Goal: Check status: Check status

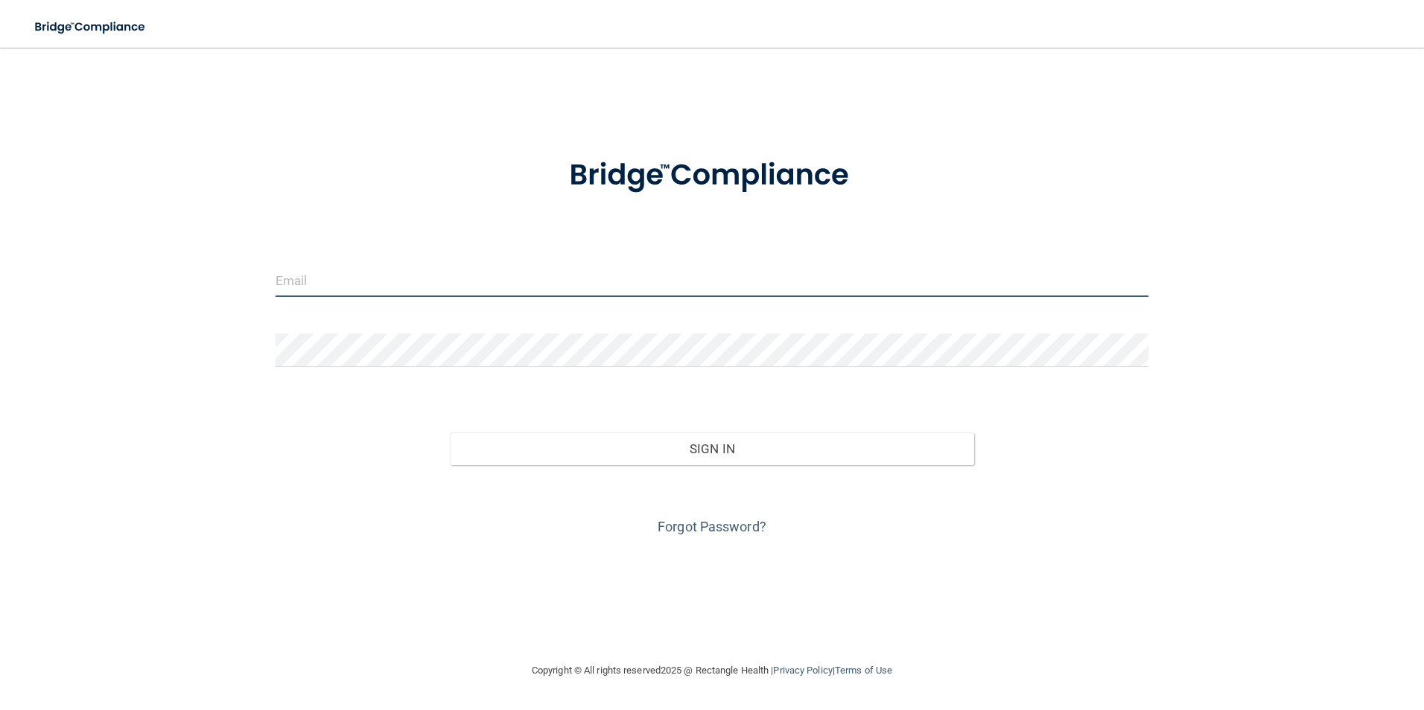
click at [340, 275] on input "email" at bounding box center [712, 281] width 873 height 34
type input "[EMAIL_ADDRESS][DOMAIN_NAME]"
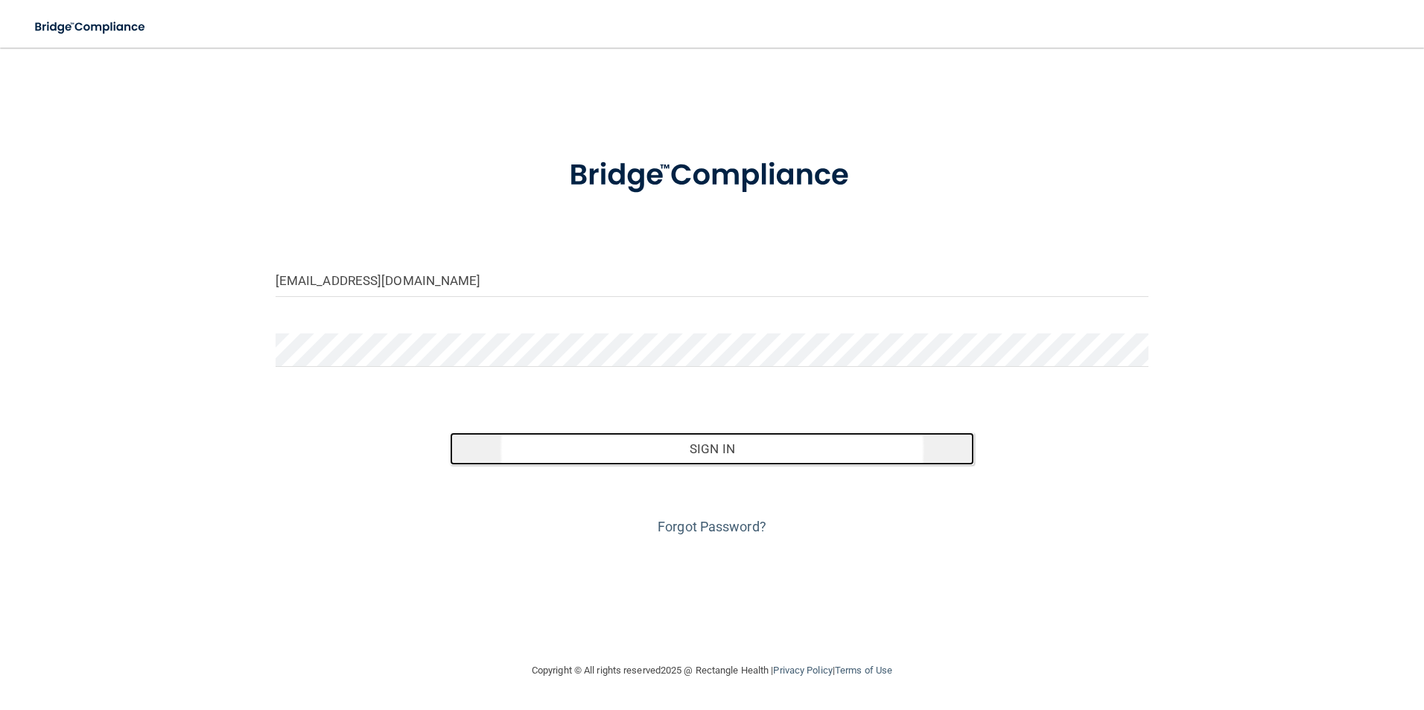
click at [683, 444] on button "Sign In" at bounding box center [712, 449] width 524 height 33
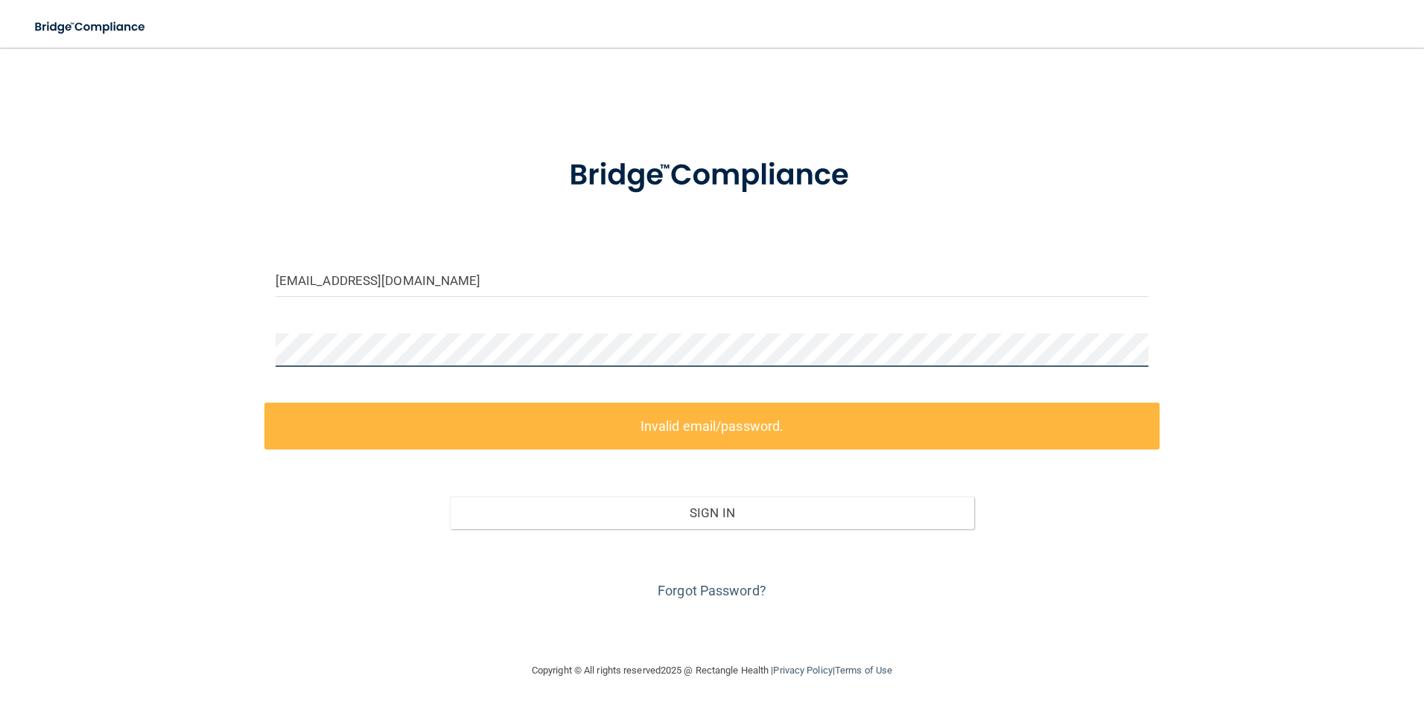
click at [105, 346] on div "[EMAIL_ADDRESS][DOMAIN_NAME] Invalid email/password. You don't have permission …" at bounding box center [712, 355] width 1364 height 585
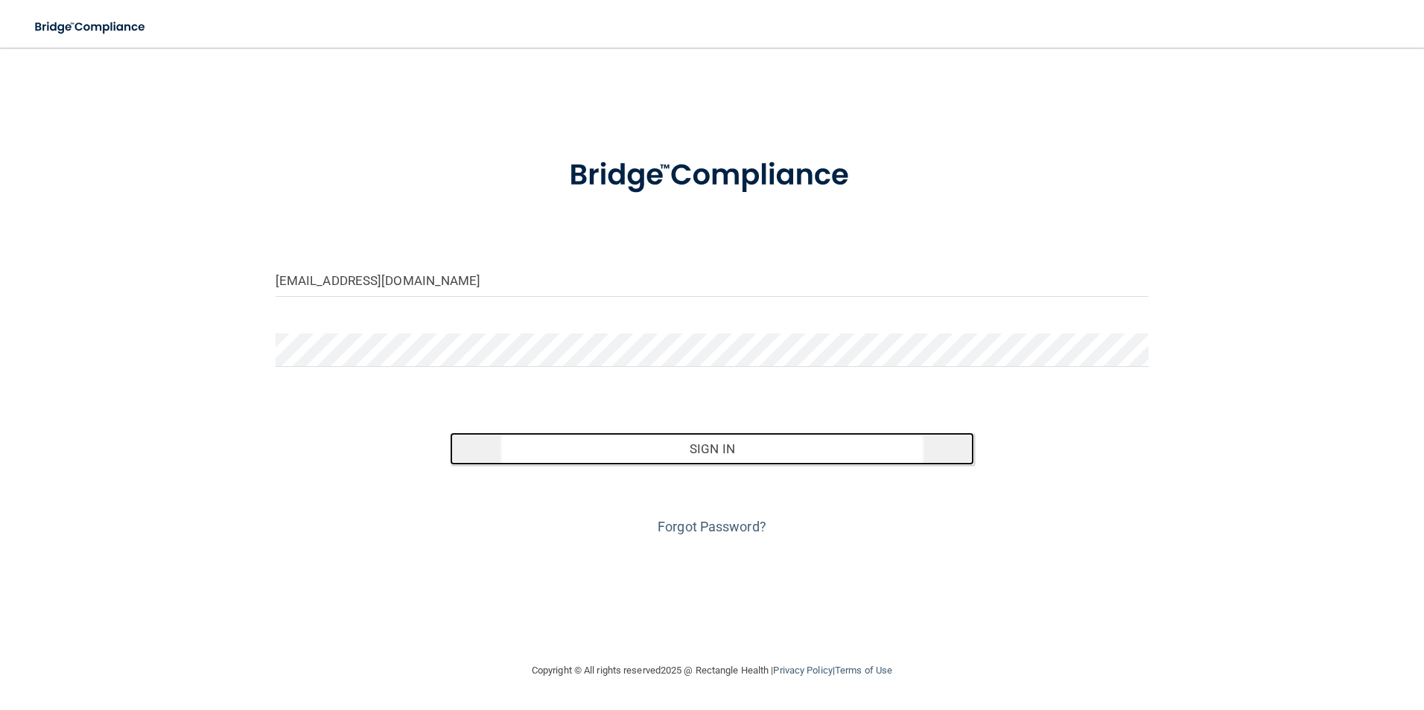
click at [717, 443] on button "Sign In" at bounding box center [712, 449] width 524 height 33
click at [713, 445] on button "Sign In" at bounding box center [712, 449] width 524 height 33
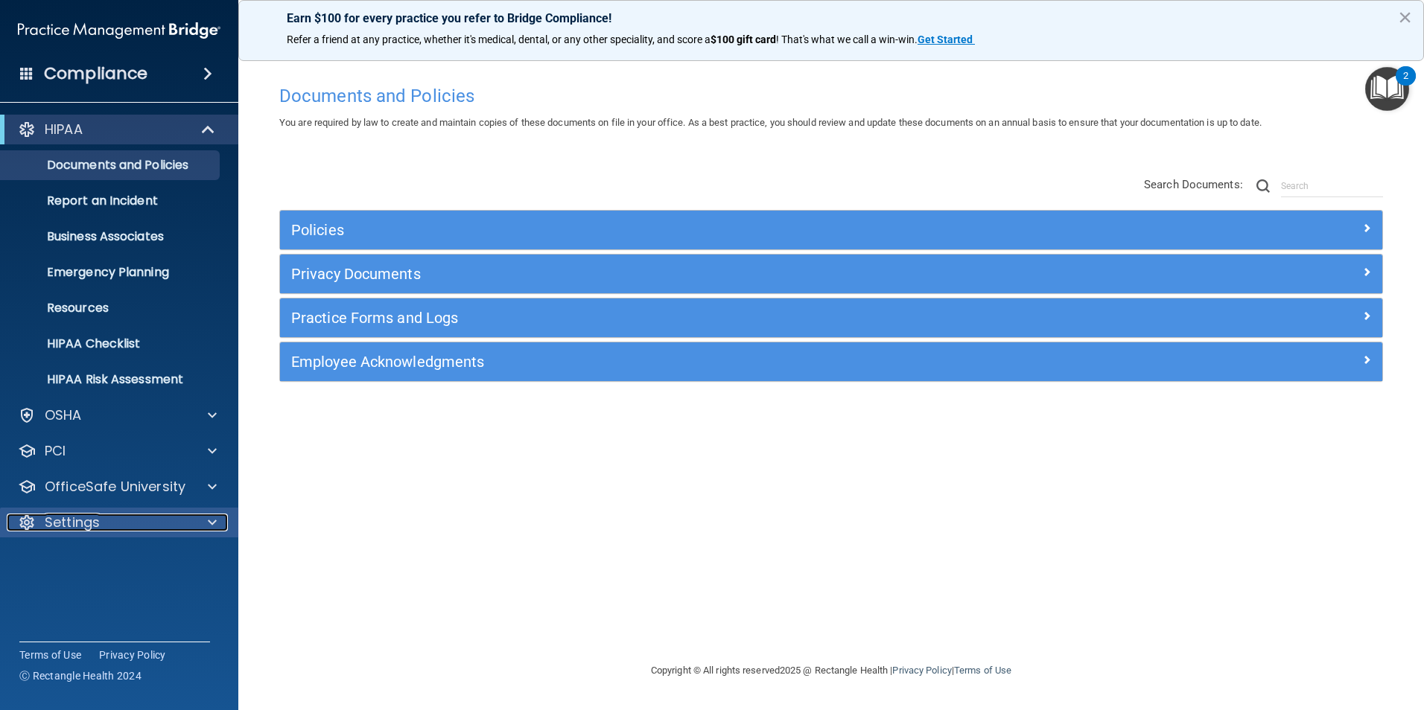
click at [96, 520] on p "Settings" at bounding box center [72, 523] width 55 height 18
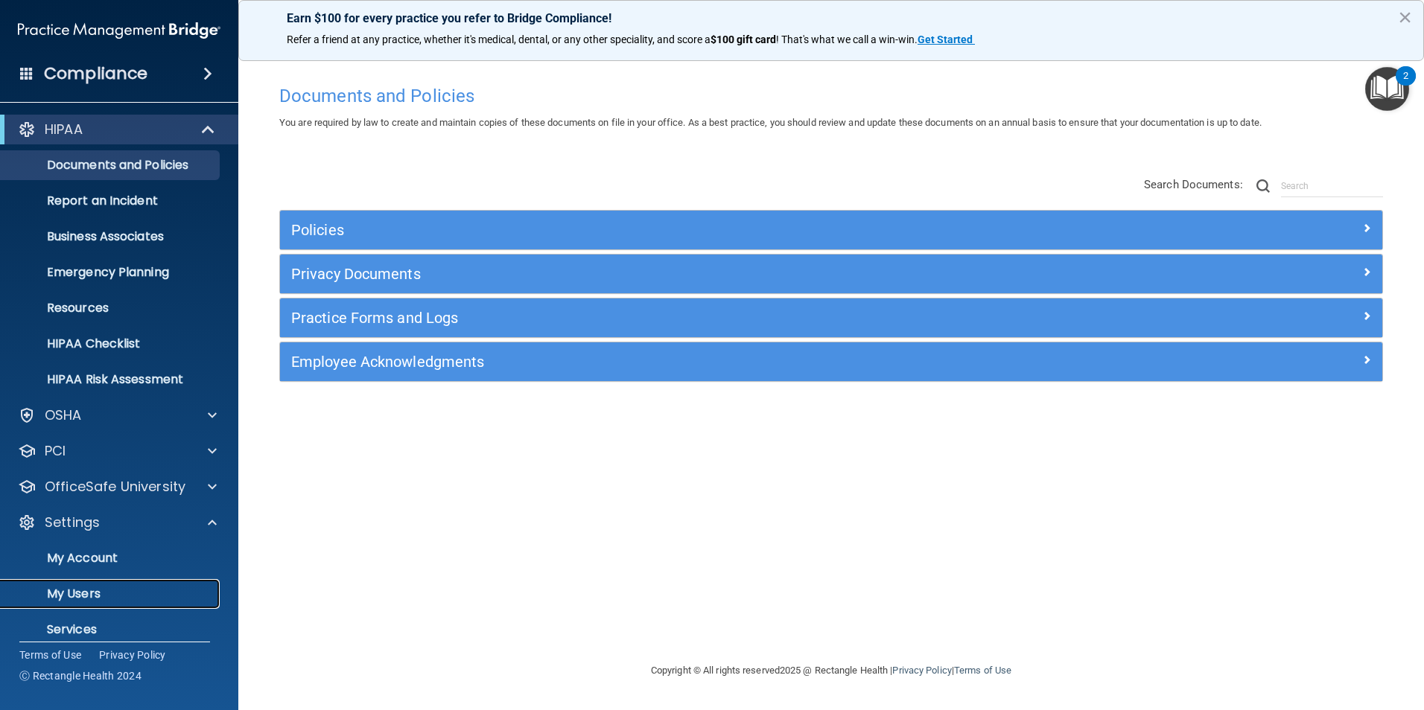
click at [95, 598] on p "My Users" at bounding box center [111, 594] width 203 height 15
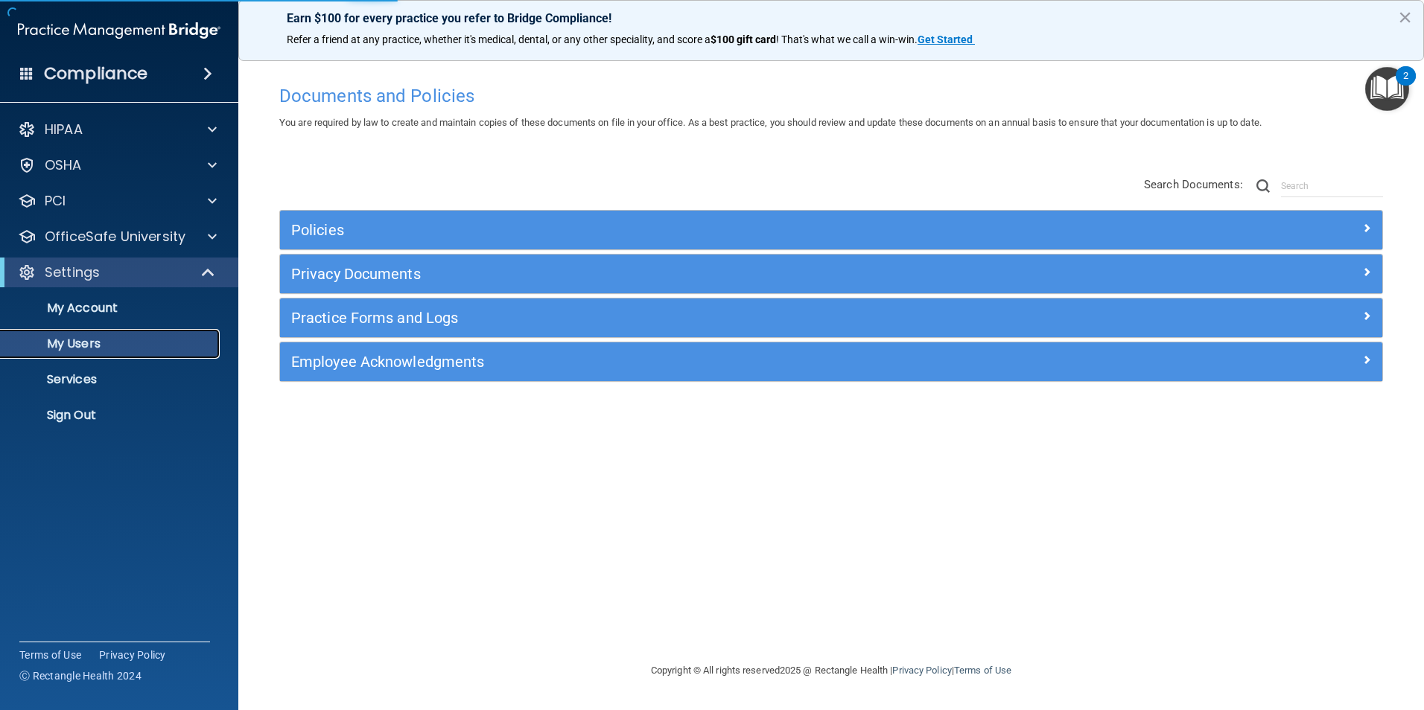
select select "20"
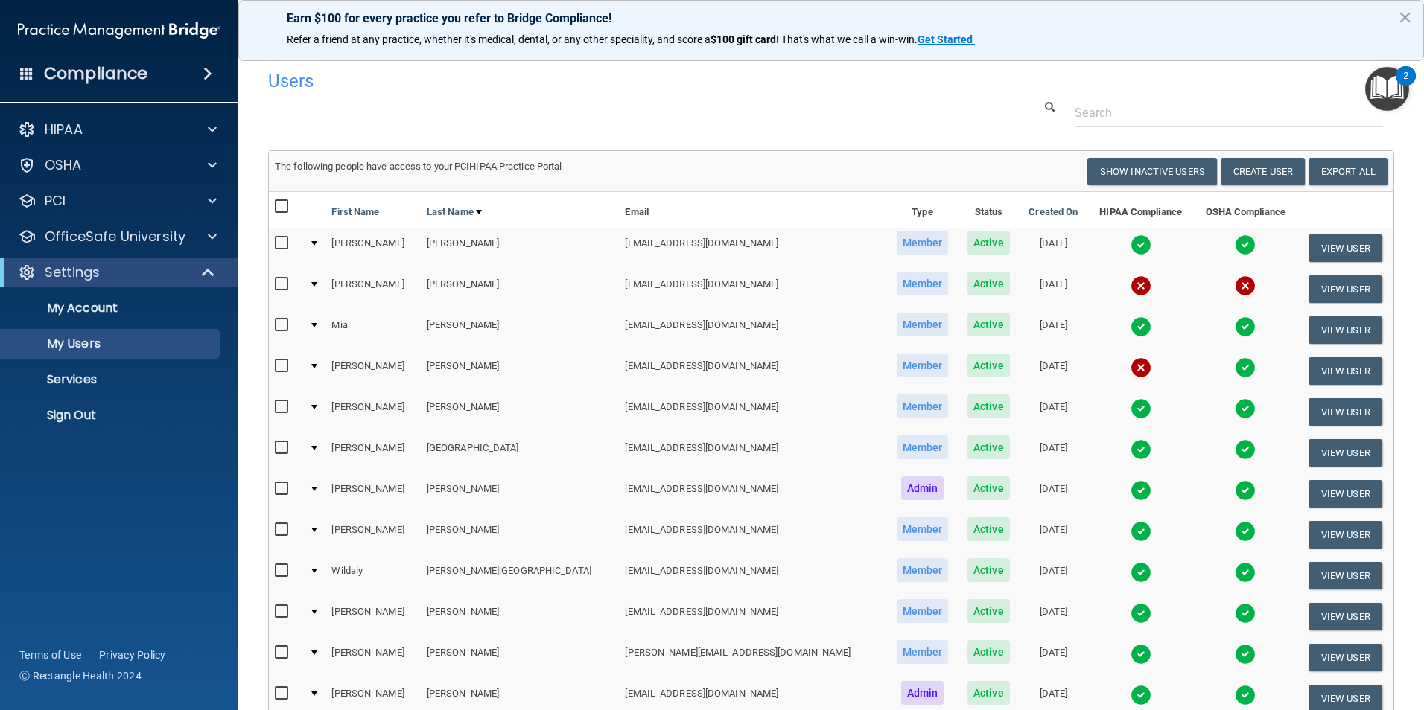
click at [1130, 282] on img at bounding box center [1140, 286] width 21 height 21
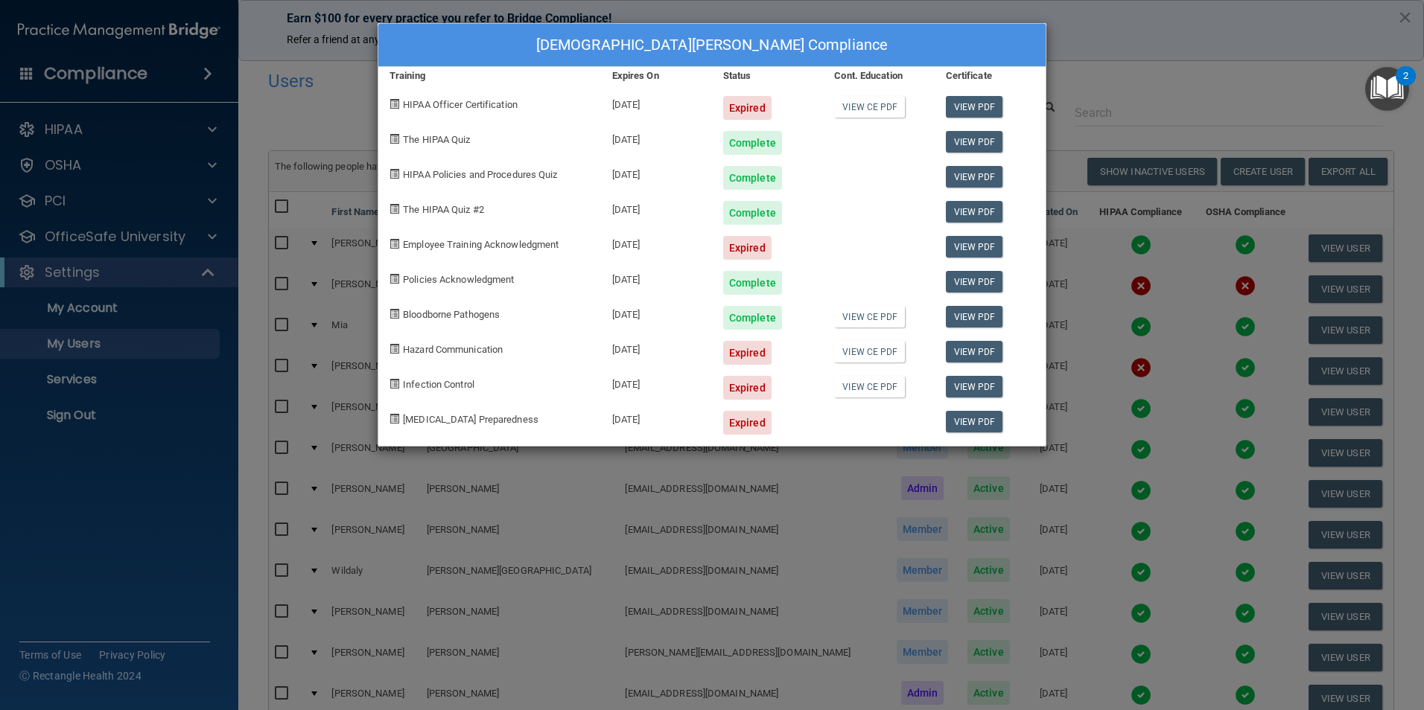
click at [1140, 77] on div "[DEMOGRAPHIC_DATA][PERSON_NAME] Compliance Training Expires On Status Cont. Edu…" at bounding box center [712, 355] width 1424 height 710
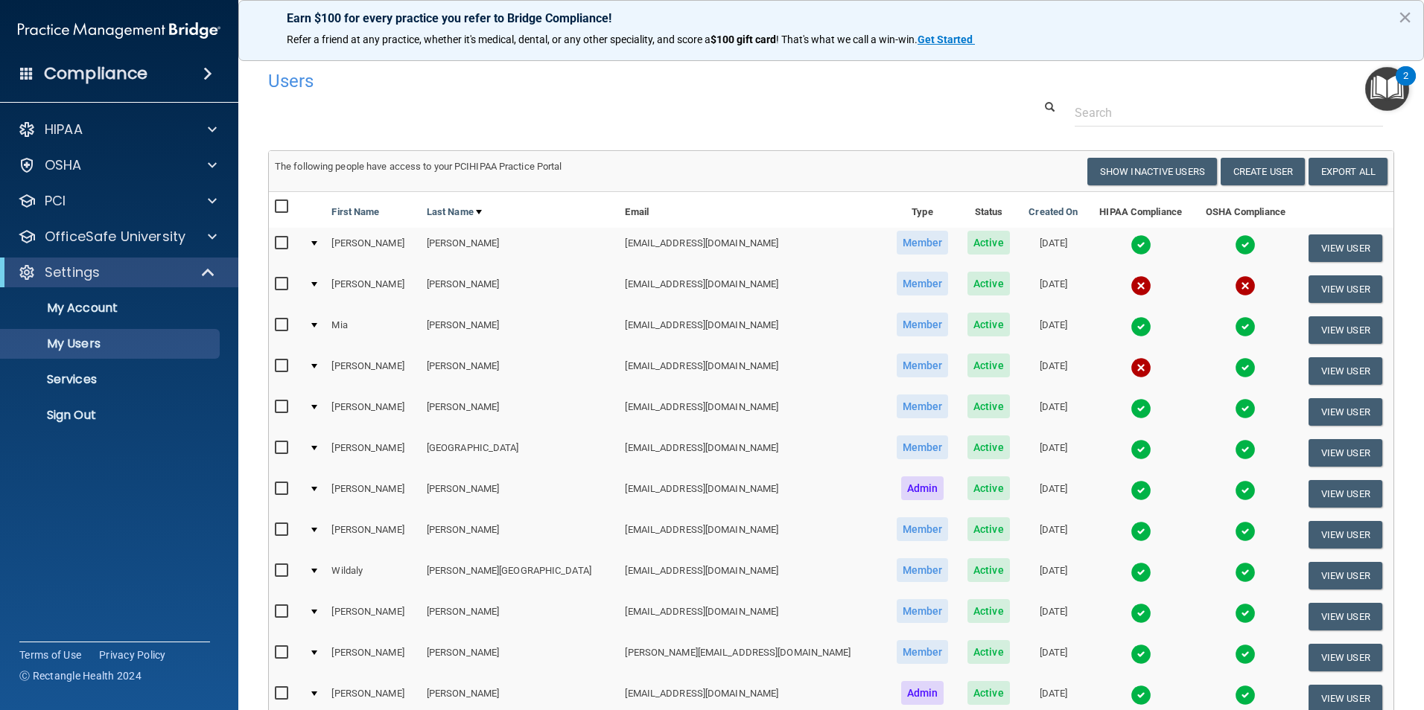
click at [1130, 377] on img at bounding box center [1140, 367] width 21 height 21
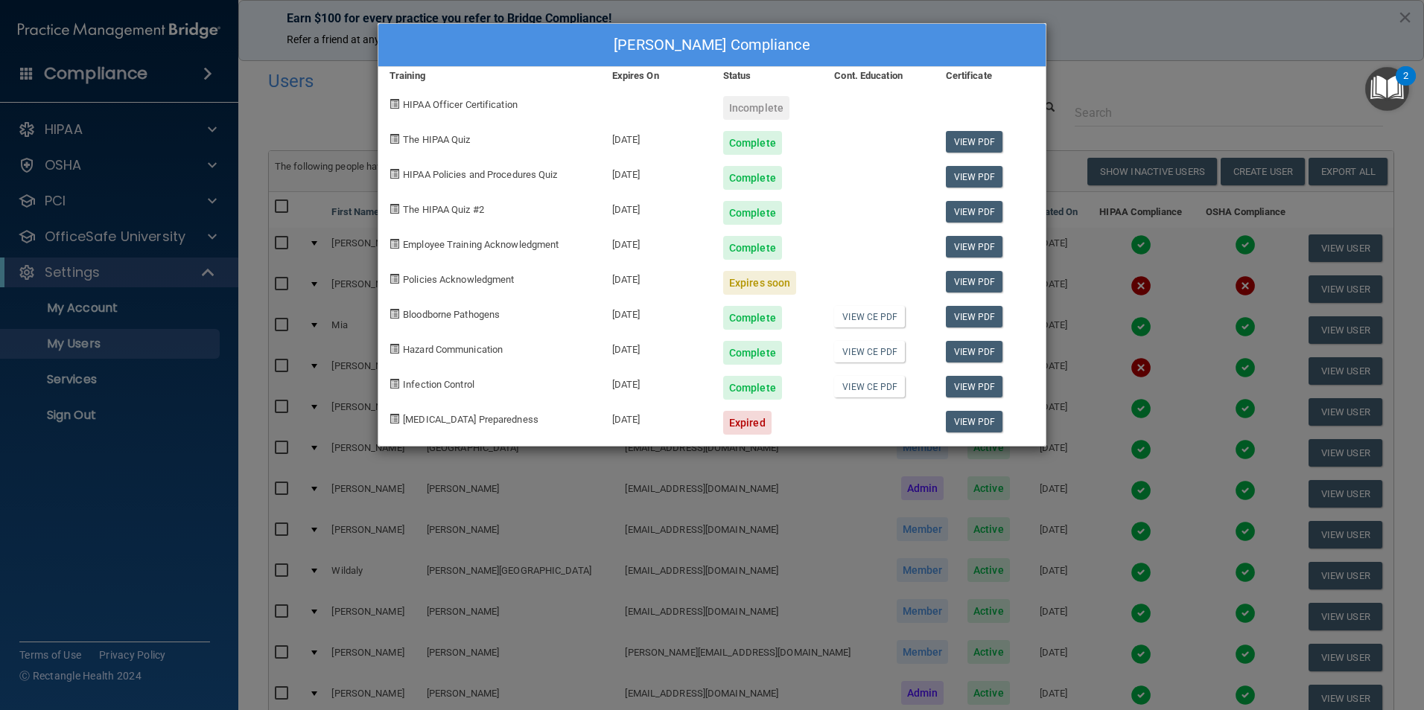
click at [1118, 95] on div "[PERSON_NAME] Compliance Training Expires On Status Cont. Education Certificate…" at bounding box center [712, 355] width 1424 height 710
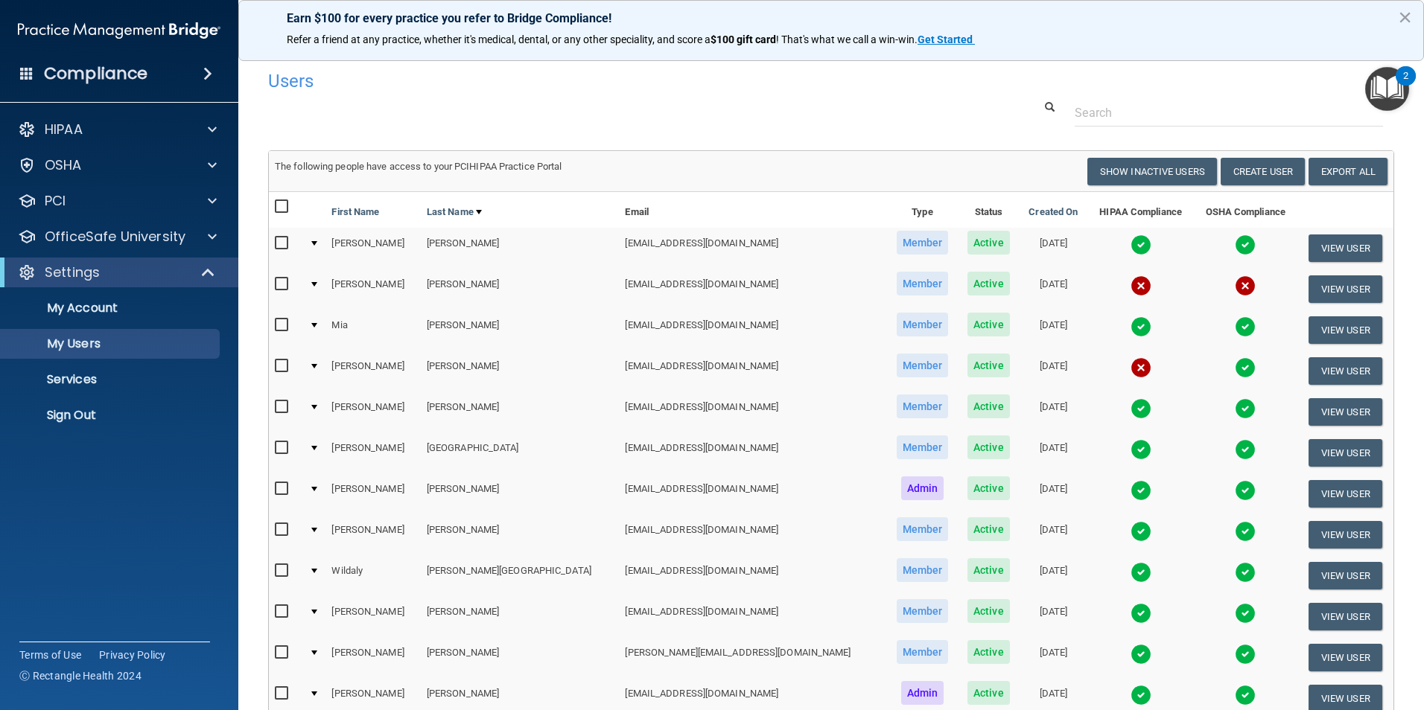
click at [1130, 329] on img at bounding box center [1140, 326] width 21 height 21
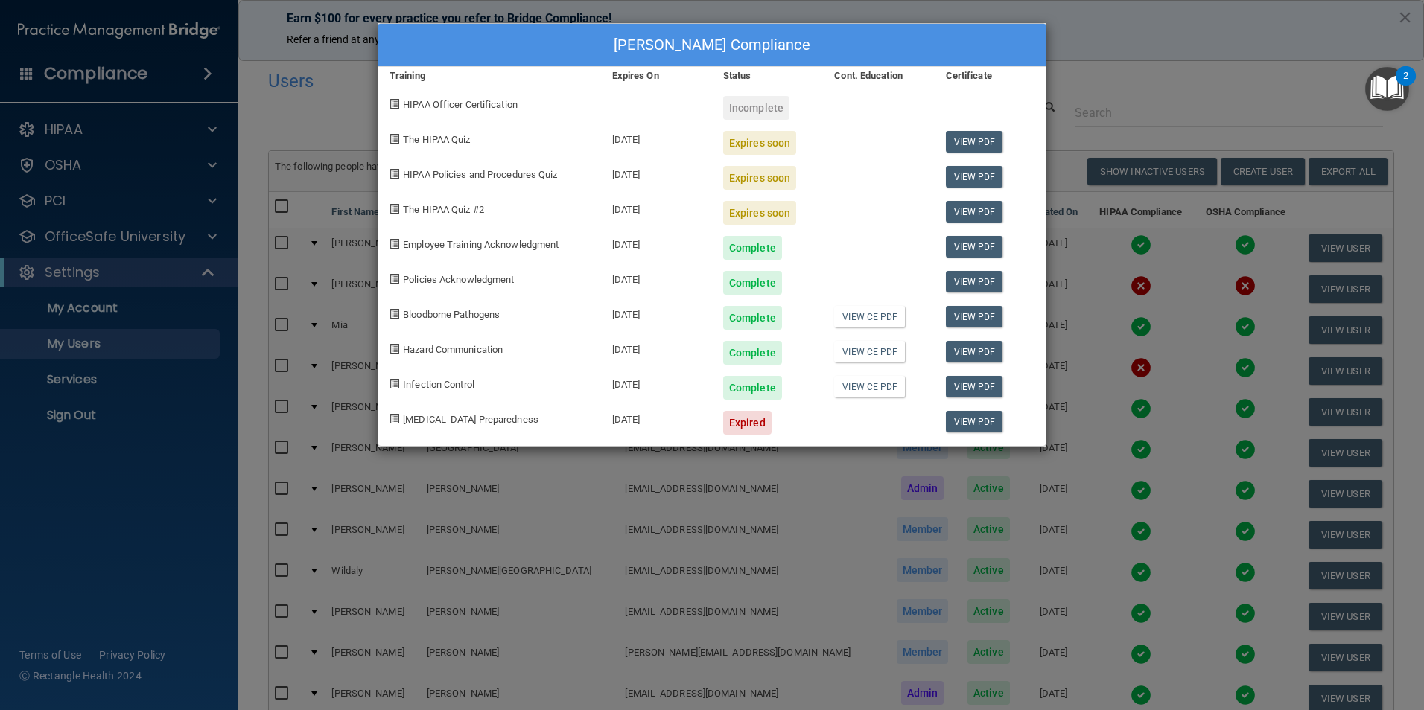
drag, startPoint x: 1185, startPoint y: 43, endPoint x: 1140, endPoint y: 40, distance: 44.8
click at [1179, 41] on div "[PERSON_NAME] Compliance Training Expires On Status Cont. Education Certificate…" at bounding box center [712, 355] width 1424 height 710
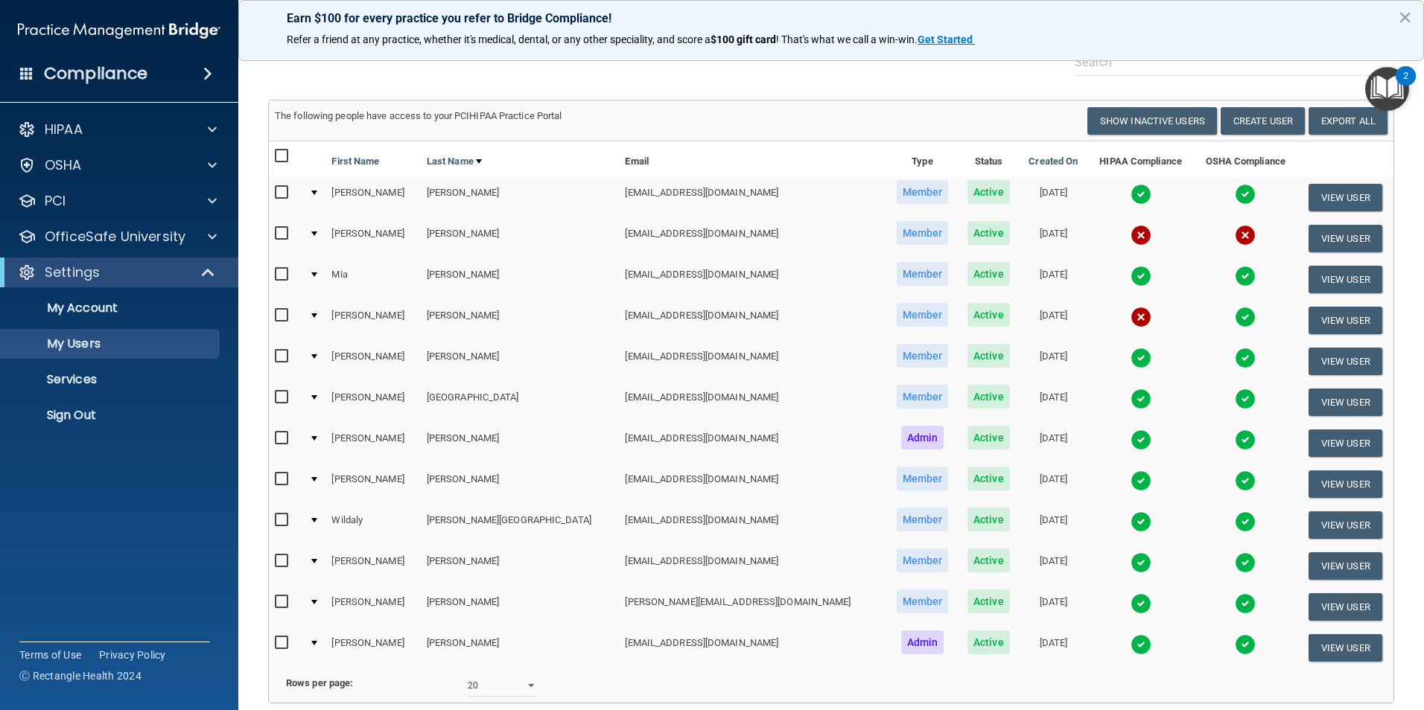
scroll to position [194, 0]
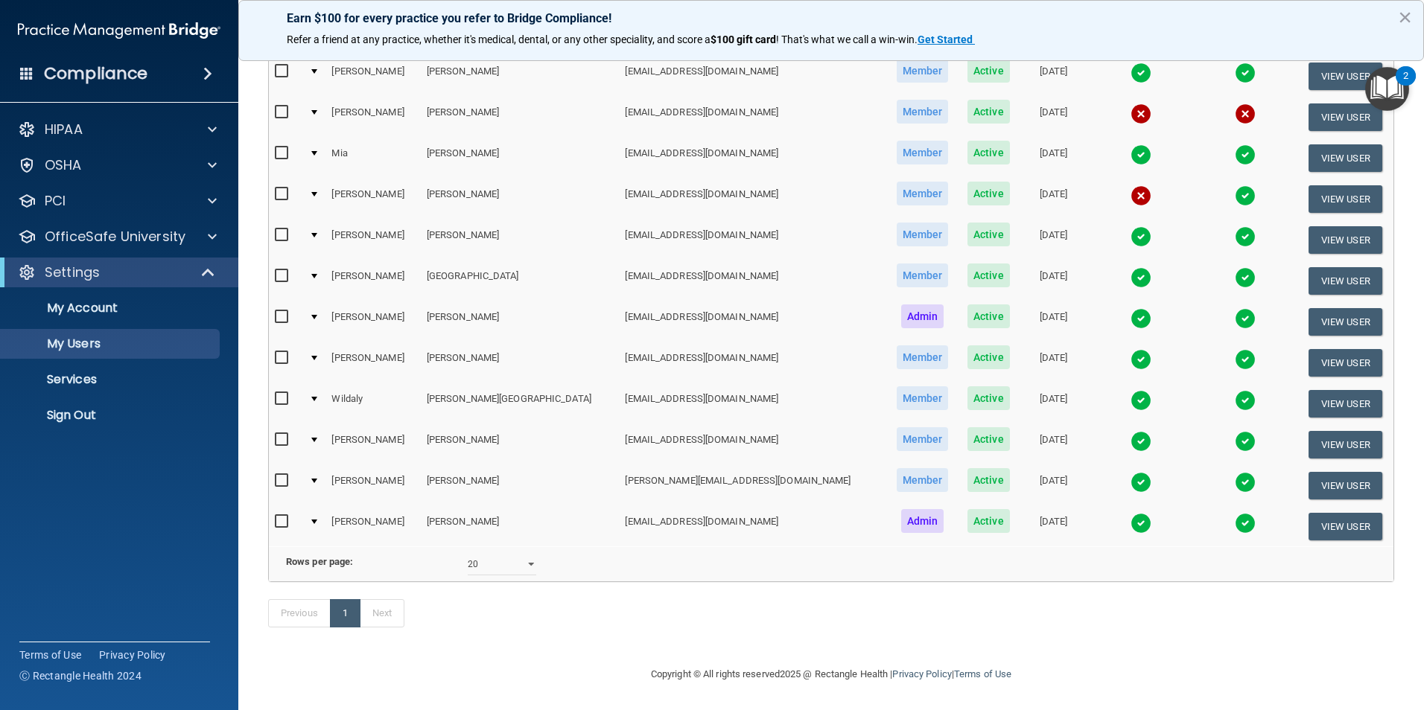
click at [1130, 472] on img at bounding box center [1140, 482] width 21 height 21
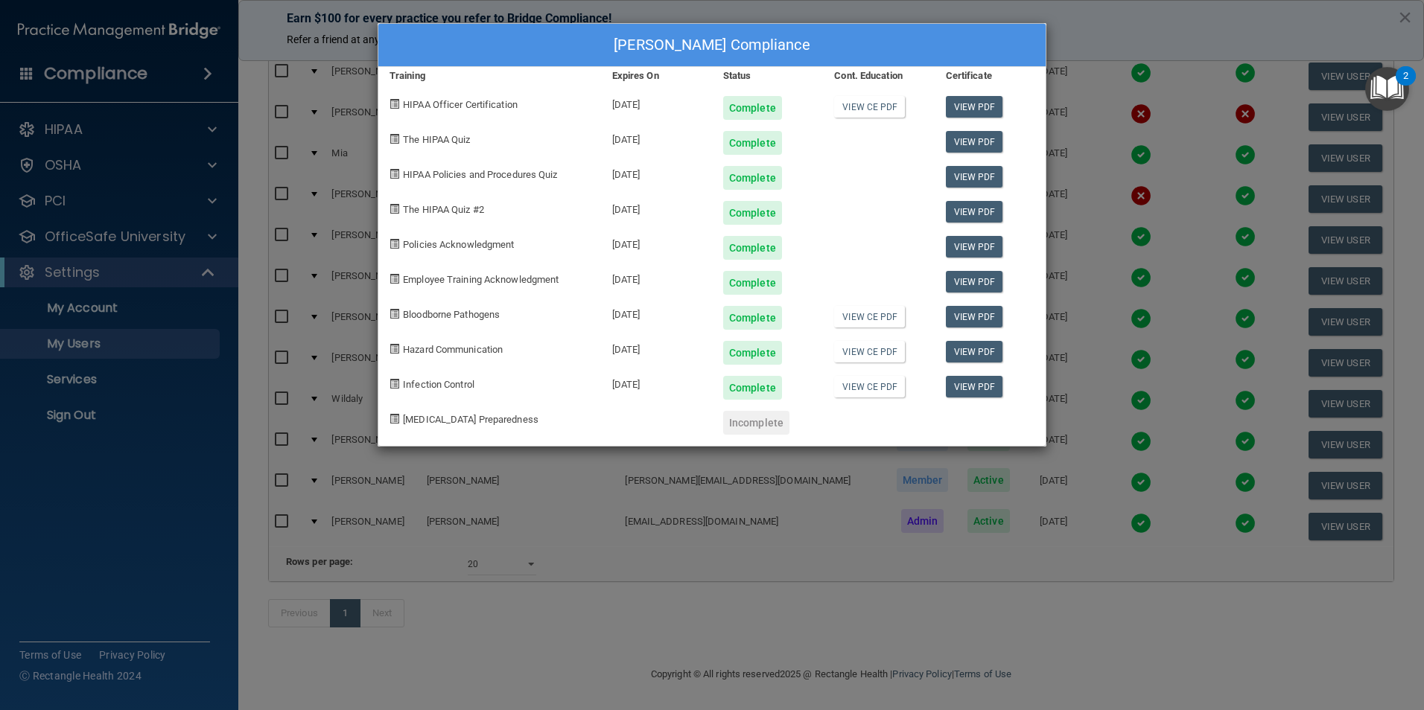
click at [1158, 16] on div "[PERSON_NAME] Compliance Training Expires On Status Cont. Education Certificate…" at bounding box center [712, 355] width 1424 height 710
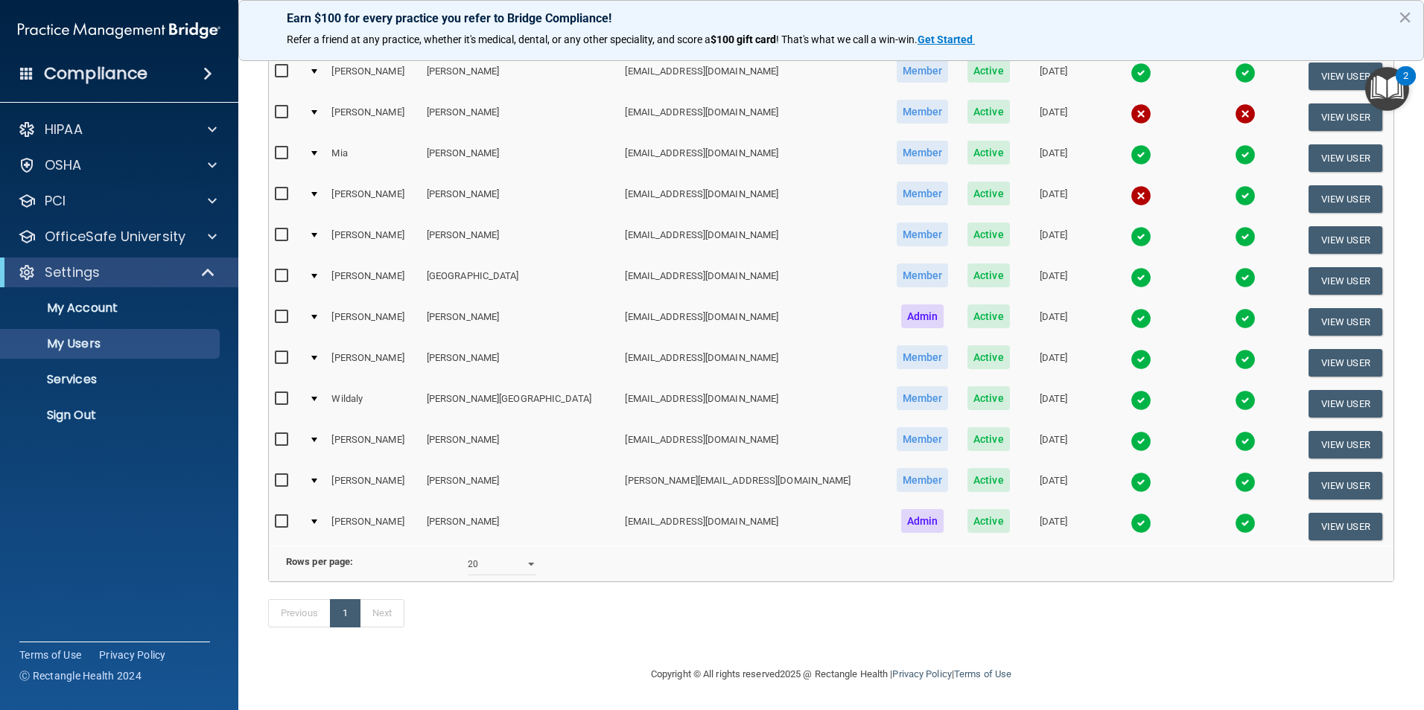
click at [1130, 267] on img at bounding box center [1140, 277] width 21 height 21
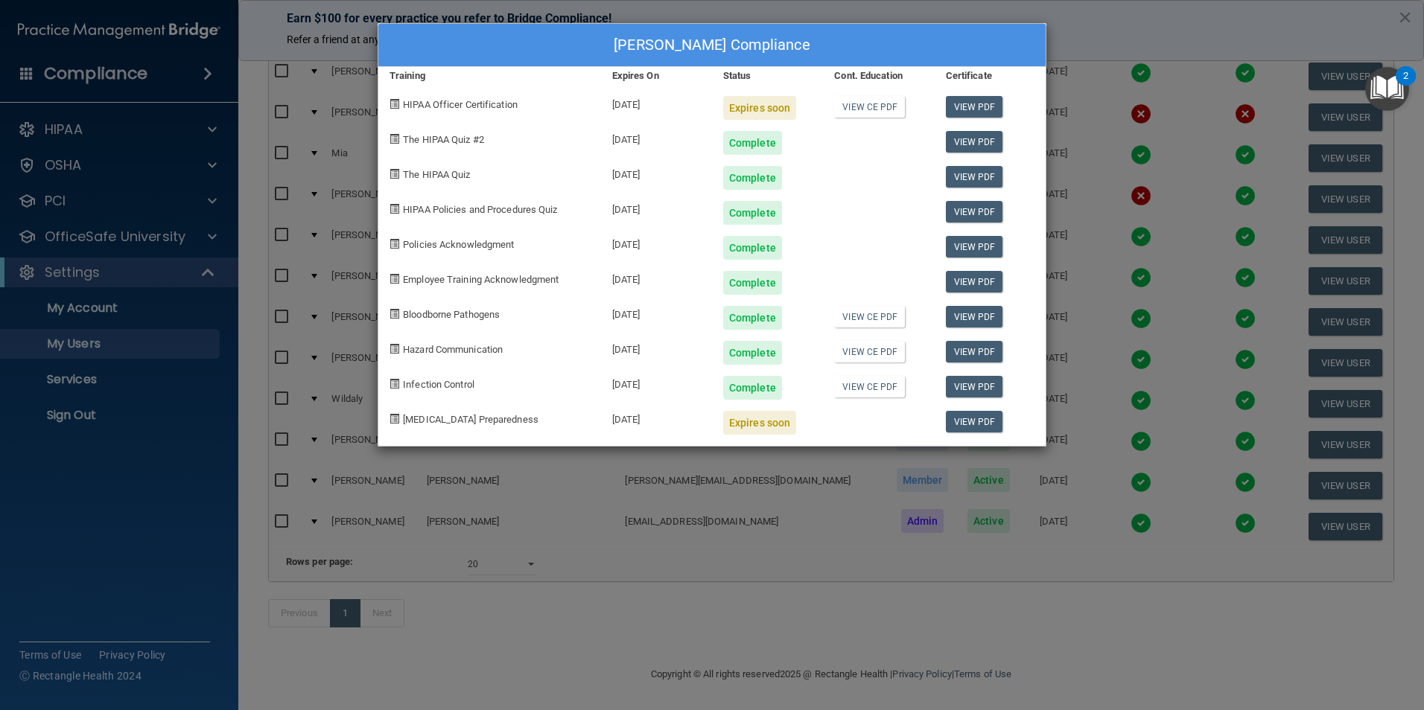
drag, startPoint x: 1112, startPoint y: 54, endPoint x: 1114, endPoint y: 122, distance: 67.8
click at [1112, 54] on div "[PERSON_NAME] Compliance Training Expires On Status Cont. Education Certificate…" at bounding box center [712, 355] width 1424 height 710
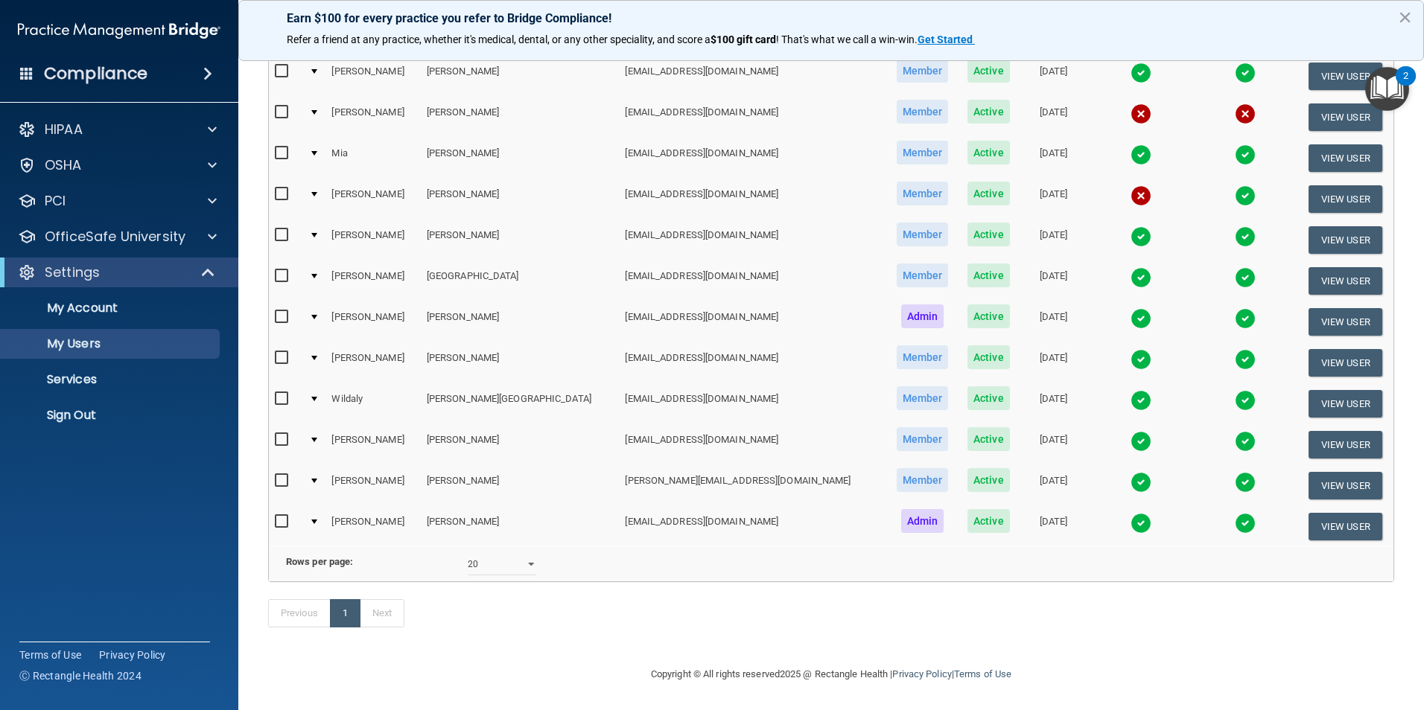
click at [1130, 226] on img at bounding box center [1140, 236] width 21 height 21
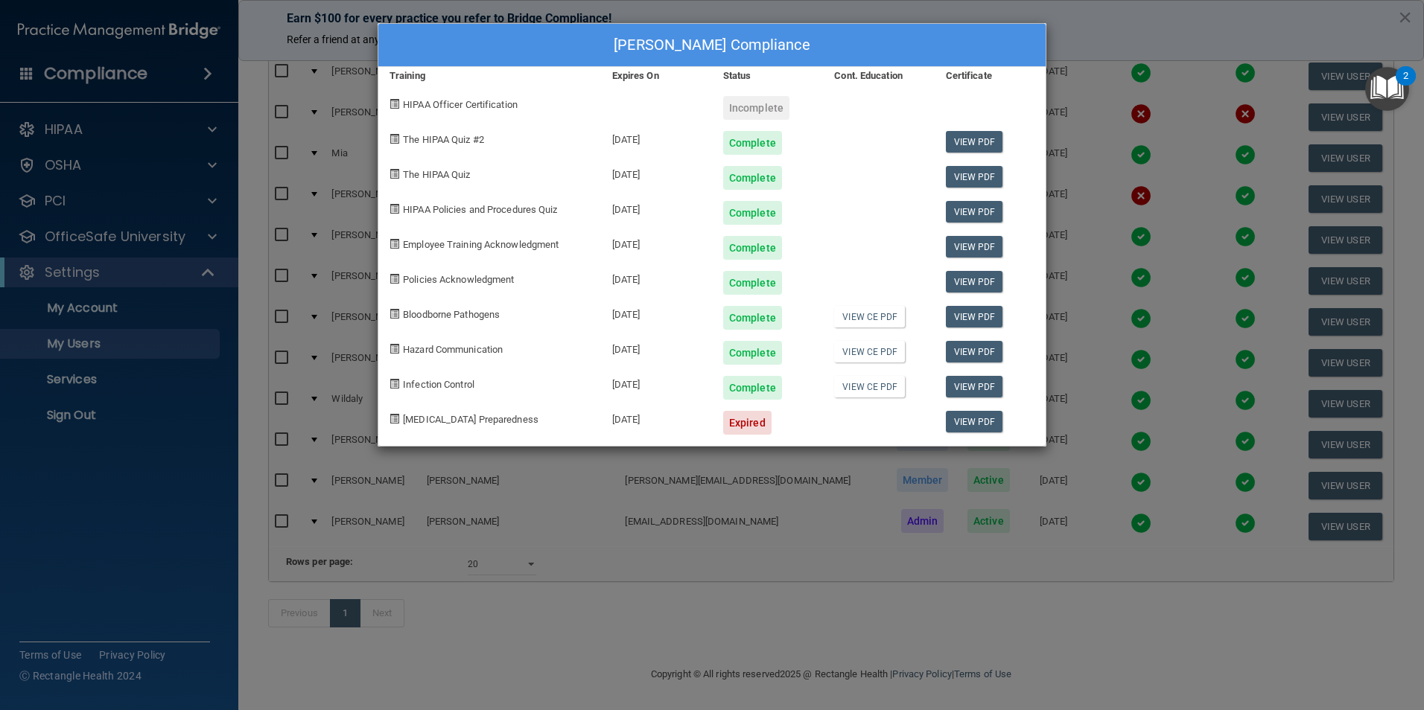
drag, startPoint x: 1124, startPoint y: 51, endPoint x: 1121, endPoint y: 39, distance: 12.3
click at [1124, 48] on div "[PERSON_NAME] Compliance Training Expires On Status Cont. Education Certificate…" at bounding box center [712, 355] width 1424 height 710
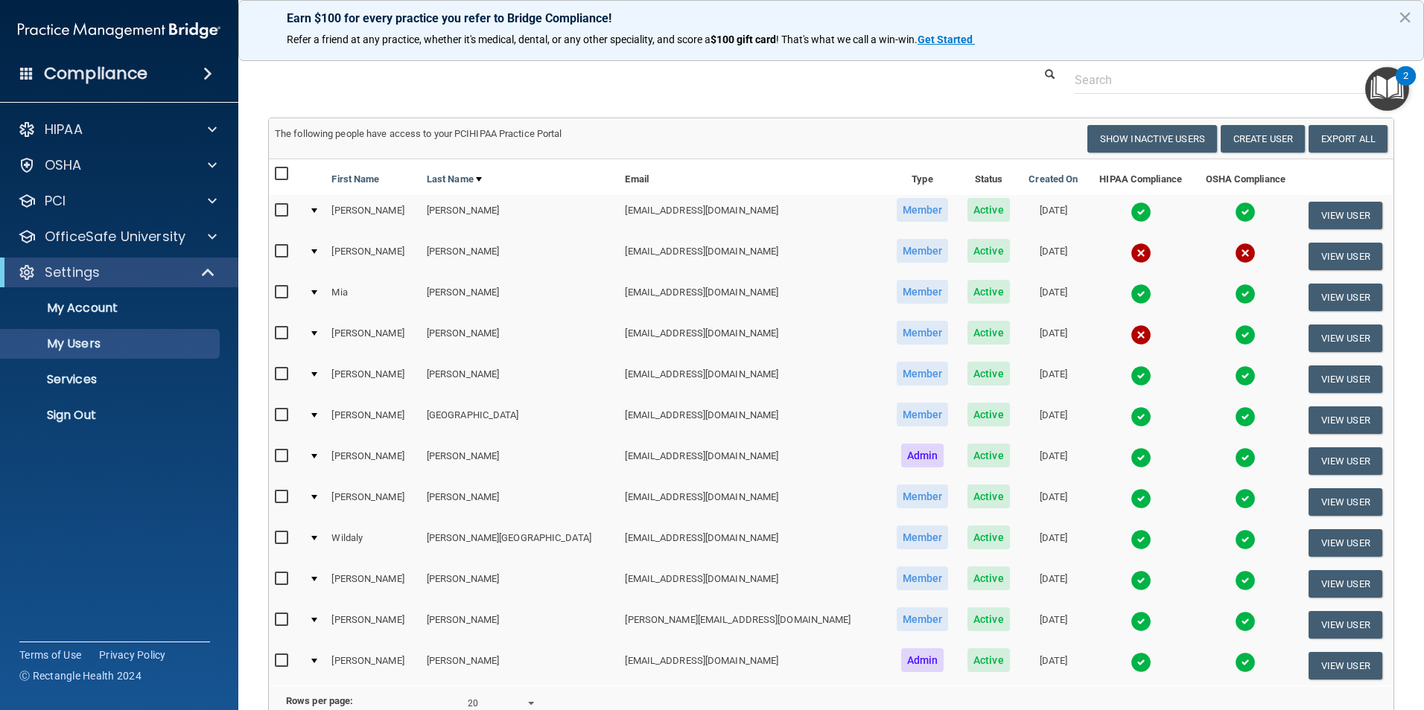
scroll to position [0, 0]
